Goal: Information Seeking & Learning: Learn about a topic

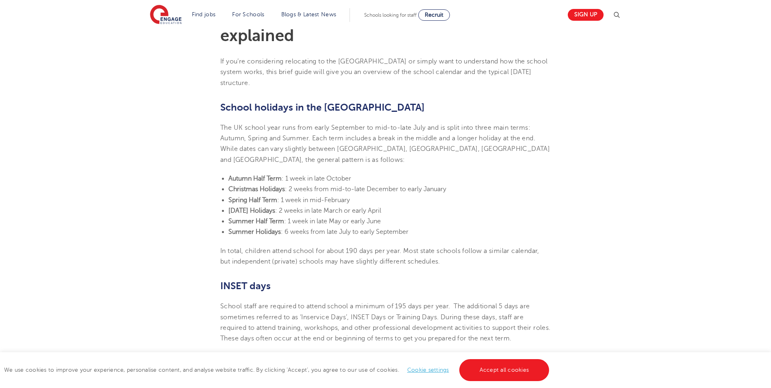
scroll to position [244, 0]
drag, startPoint x: 301, startPoint y: 169, endPoint x: 347, endPoint y: 159, distance: 47.1
click at [346, 159] on section "[DATE] UK school holidays and school days explained If you’re considering reloc…" at bounding box center [385, 375] width 493 height 791
drag, startPoint x: 347, startPoint y: 159, endPoint x: 372, endPoint y: 194, distance: 43.3
click at [372, 204] on li "[DATE] Holidays : 2 weeks in late March or early April" at bounding box center [389, 209] width 322 height 11
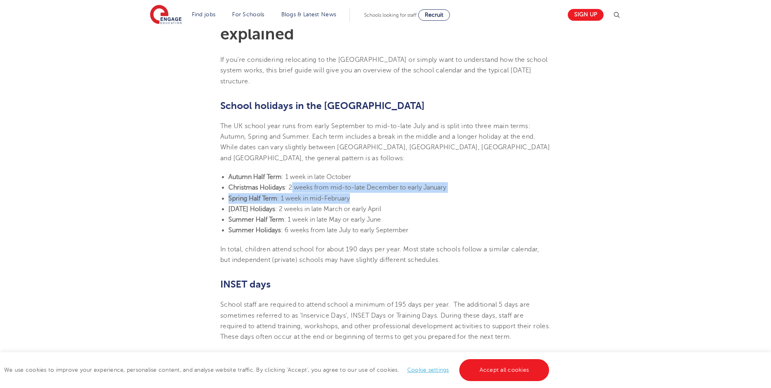
drag, startPoint x: 292, startPoint y: 174, endPoint x: 465, endPoint y: 191, distance: 174.0
click at [465, 191] on ul "Autumn Half Term : 1 week in late October Christmas Holidays : 2 weeks from mid…" at bounding box center [385, 204] width 331 height 64
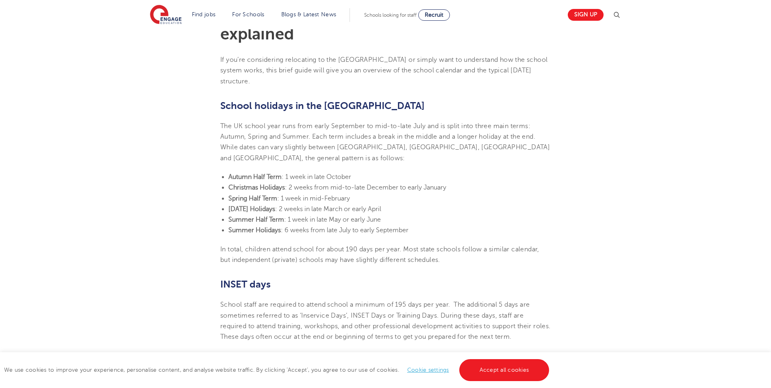
drag, startPoint x: 465, startPoint y: 191, endPoint x: 450, endPoint y: 206, distance: 21.6
click at [450, 214] on li "Summer Half Term : 1 week in late May or early June" at bounding box center [389, 219] width 322 height 11
drag, startPoint x: 315, startPoint y: 220, endPoint x: 399, endPoint y: 215, distance: 83.5
click at [399, 225] on li "Summer Holidays : 6 weeks from late July to early September" at bounding box center [389, 230] width 322 height 11
drag, startPoint x: 399, startPoint y: 215, endPoint x: 411, endPoint y: 234, distance: 22.3
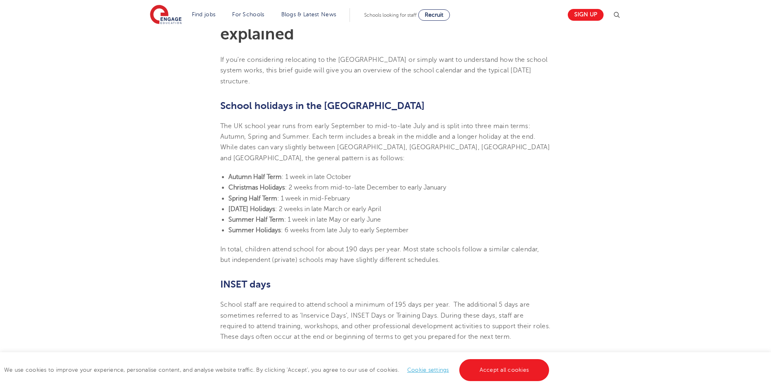
click at [411, 244] on p "In total, children attend school for about 190 days per year. Most state school…" at bounding box center [385, 255] width 331 height 22
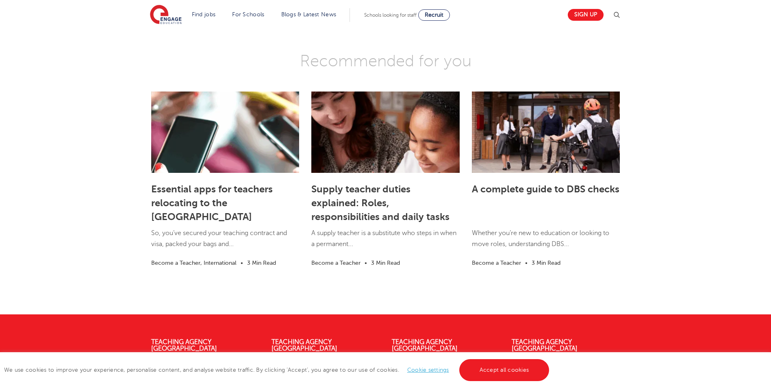
scroll to position [1057, 0]
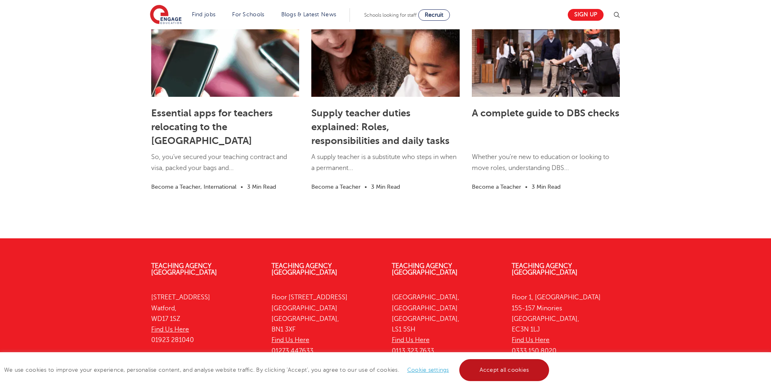
click at [507, 369] on link "Accept all cookies" at bounding box center [504, 370] width 90 height 22
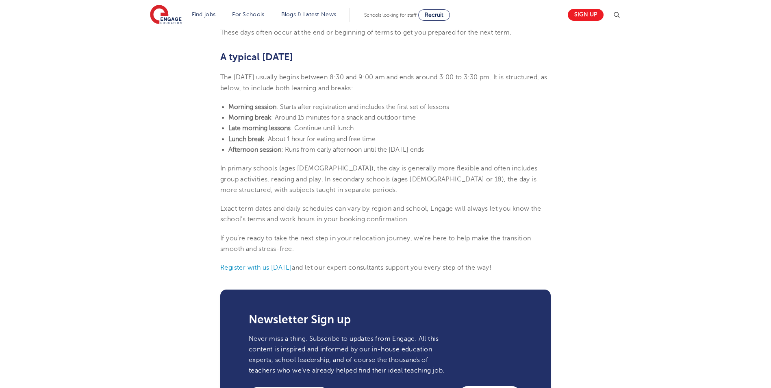
scroll to position [528, 0]
